Goal: Information Seeking & Learning: Learn about a topic

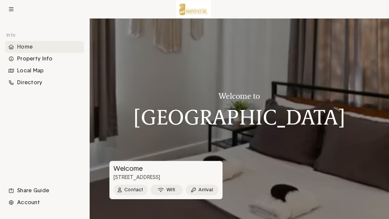
click at [379, 208] on div at bounding box center [240, 118] width 300 height 200
click at [137, 191] on button "Contact" at bounding box center [130, 189] width 34 height 11
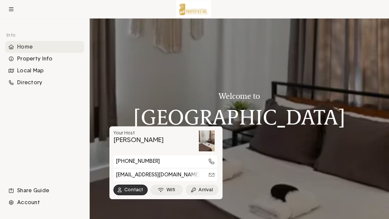
click at [64, 58] on div "Property Info" at bounding box center [44, 59] width 79 height 12
click at [69, 59] on div "Property Info" at bounding box center [44, 59] width 79 height 12
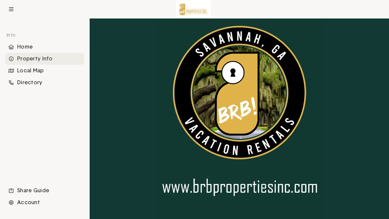
scroll to position [744, 0]
click at [242, 187] on img at bounding box center [239, 111] width 165 height 214
click at [251, 139] on img at bounding box center [239, 111] width 165 height 214
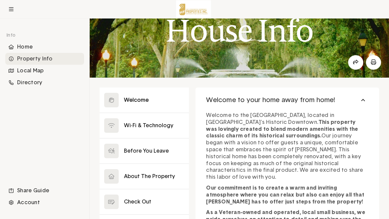
scroll to position [31, 0]
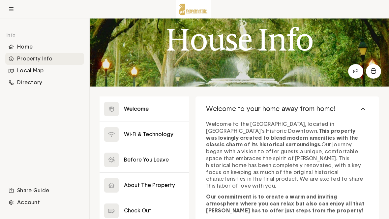
click at [12, 8] on icon at bounding box center [11, 9] width 5 height 5
